Goal: Information Seeking & Learning: Learn about a topic

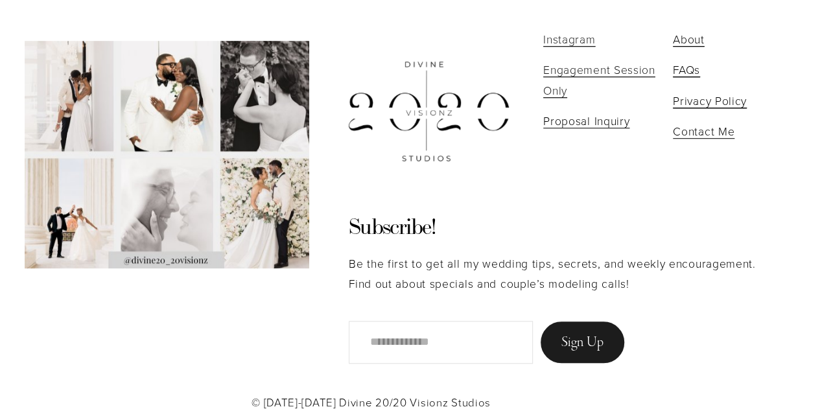
scroll to position [5278, 0]
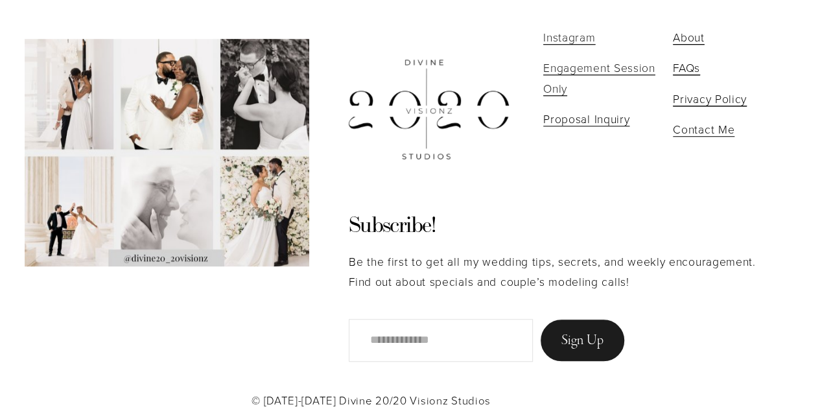
click at [589, 67] on span "Engagement Session Only" at bounding box center [599, 78] width 112 height 36
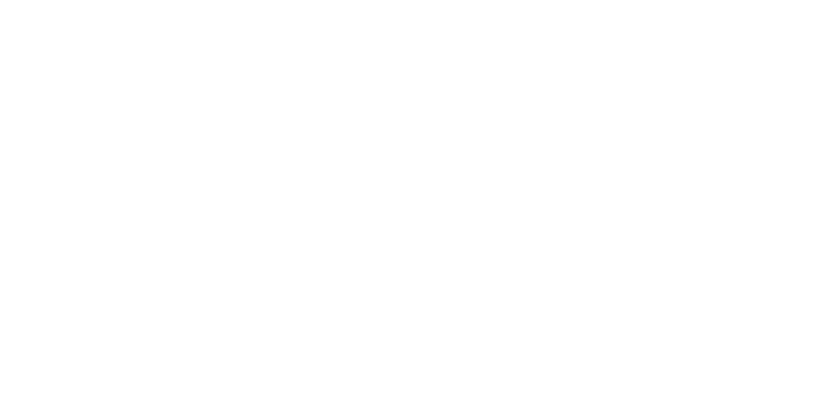
scroll to position [3936, 0]
click at [364, 262] on div "Our “Engagement Session Only” collections start at $800 . Reserve your supreme …" at bounding box center [410, 186] width 820 height 2200
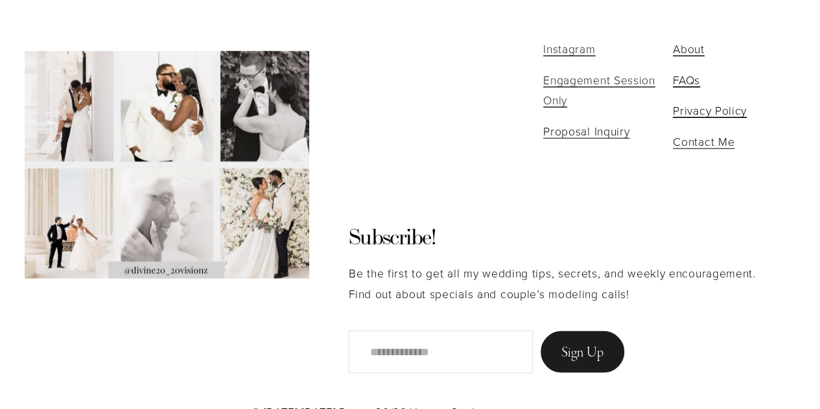
scroll to position [1618, 0]
